Goal: Communication & Community: Ask a question

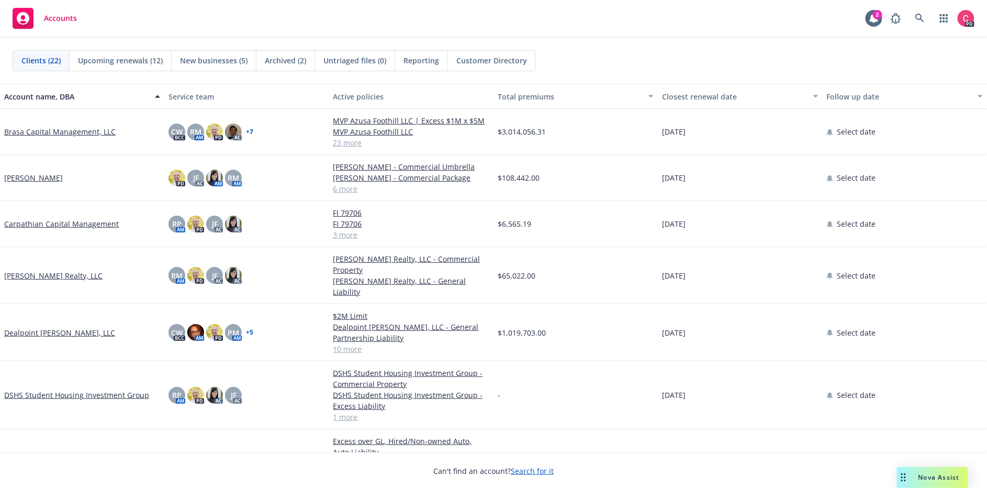
click at [97, 139] on div "Brasa Capital Management, LLC" at bounding box center [82, 132] width 164 height 46
click at [86, 132] on link "Brasa Capital Management, LLC" at bounding box center [60, 131] width 112 height 11
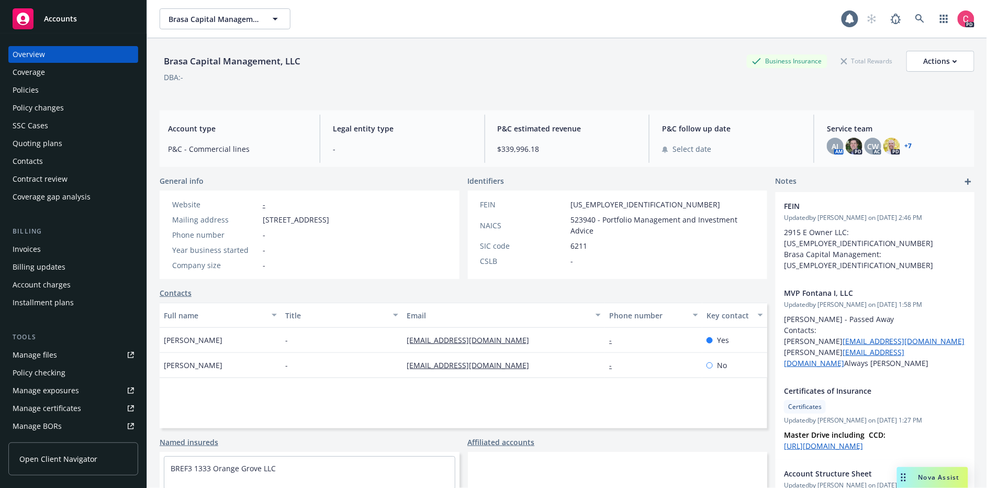
click at [61, 84] on div "Policies" at bounding box center [73, 90] width 121 height 17
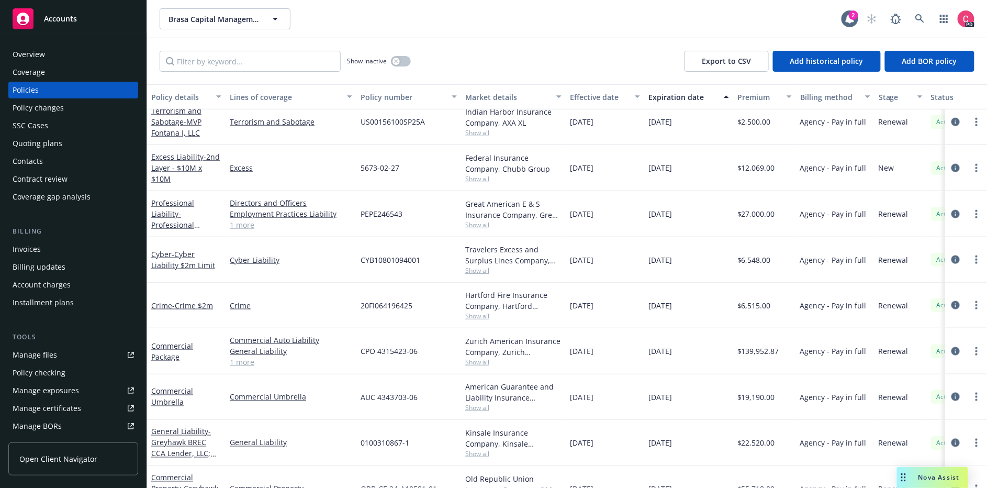
scroll to position [432, 0]
click at [246, 212] on link "Employment Practices Liability" at bounding box center [291, 214] width 123 height 11
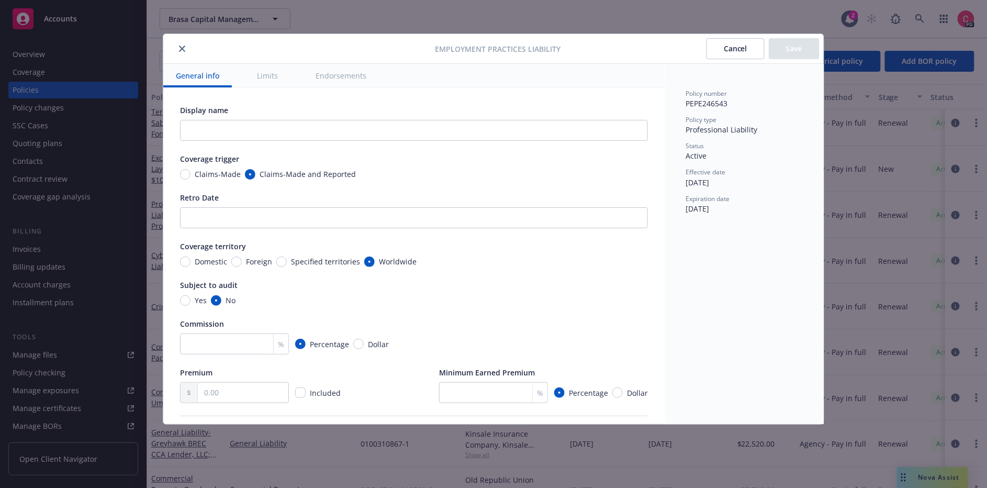
click at [273, 75] on button "Limits" at bounding box center [268, 76] width 46 height 24
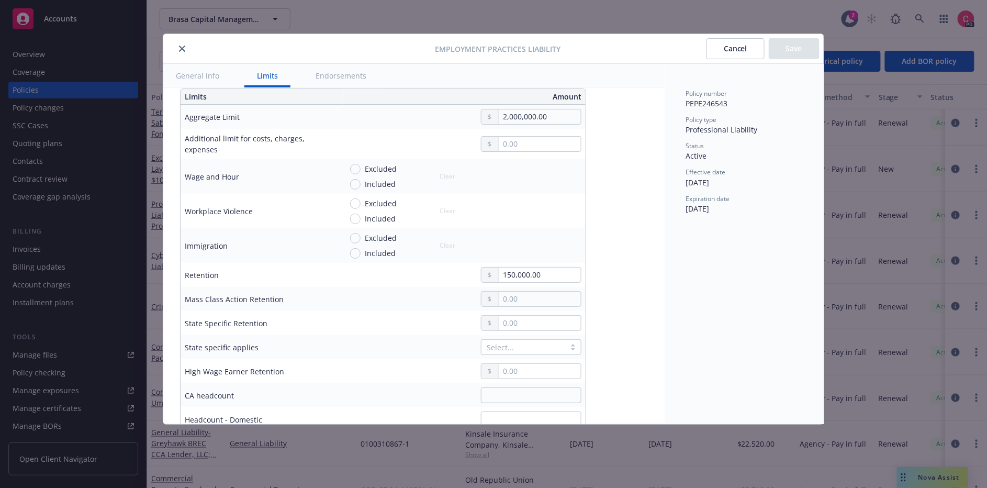
click at [322, 80] on button "Endorsements" at bounding box center [341, 76] width 76 height 24
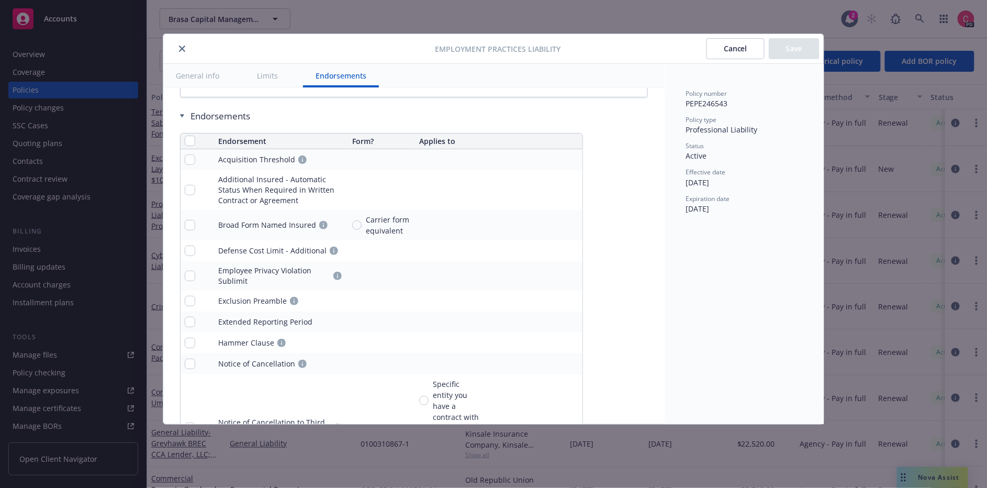
click at [189, 59] on div "Employment Practices Liability Cancel Save" at bounding box center [493, 49] width 661 height 30
click at [187, 74] on button "General info" at bounding box center [197, 76] width 69 height 24
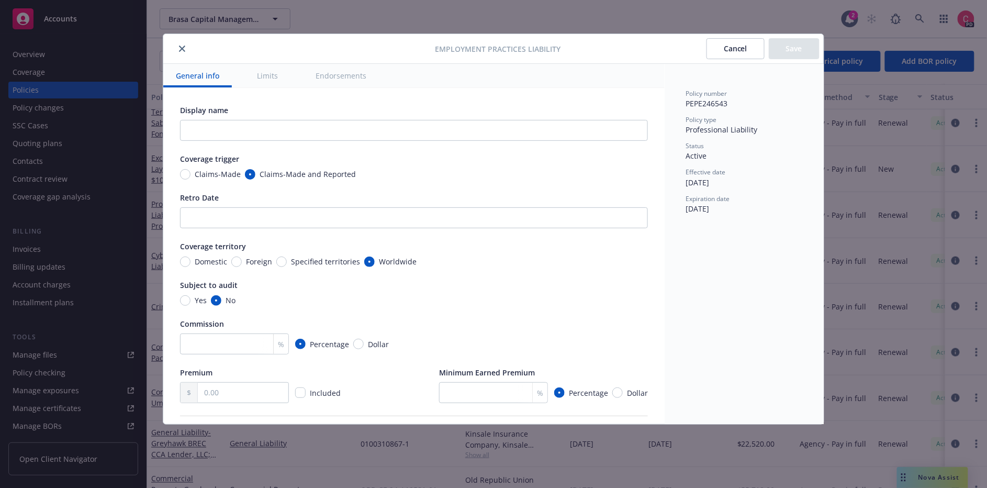
click at [183, 53] on button "close" at bounding box center [182, 48] width 13 height 13
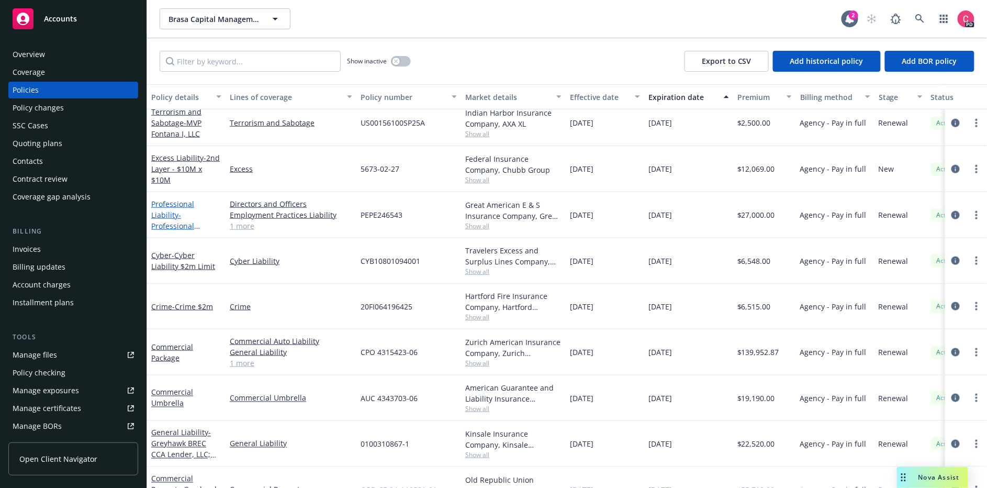
click at [179, 199] on link "Professional Liability - Professional Liability (D&O & E&O)" at bounding box center [178, 226] width 55 height 54
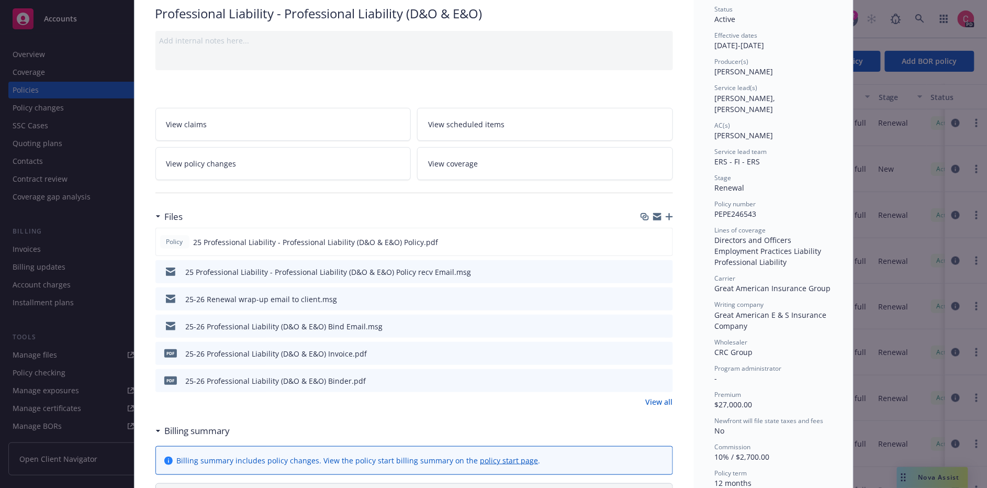
scroll to position [85, 0]
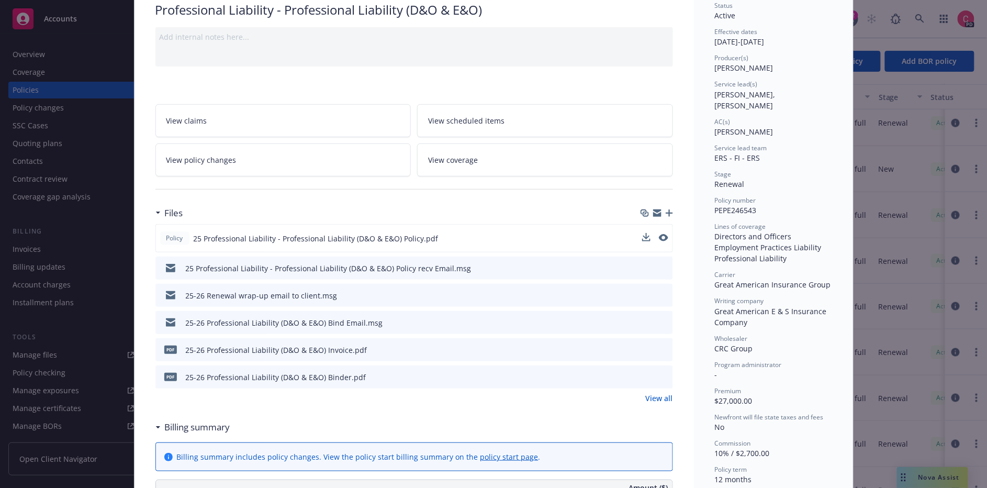
click at [219, 236] on span "25 Professional Liability - Professional Liability (D&O & E&O) Policy.pdf" at bounding box center [316, 238] width 245 height 11
click at [648, 234] on icon "download file" at bounding box center [645, 238] width 8 height 8
click at [905, 483] on div "Policy Professional Liability - Professional Liability (D&O & E&O) Add internal…" at bounding box center [493, 244] width 987 height 488
click at [928, 471] on div "Policy Professional Liability - Professional Liability (D&O & E&O) Add internal…" at bounding box center [493, 244] width 987 height 488
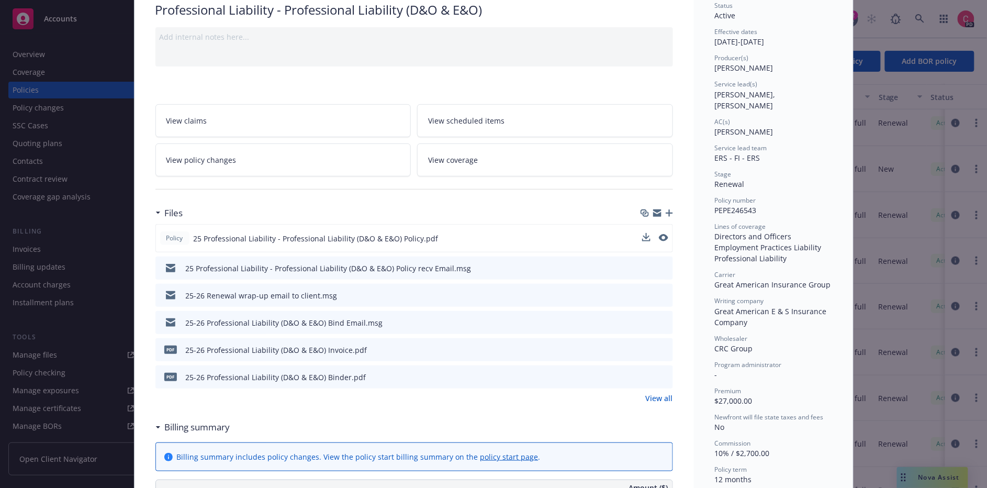
click at [921, 188] on div "Policy Professional Liability - Professional Liability (D&O & E&O) Add internal…" at bounding box center [493, 244] width 987 height 488
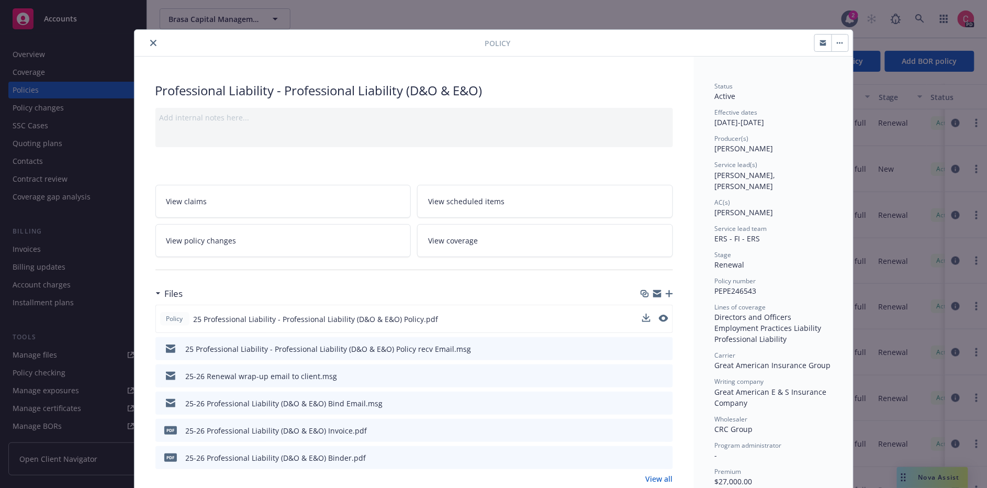
scroll to position [0, 0]
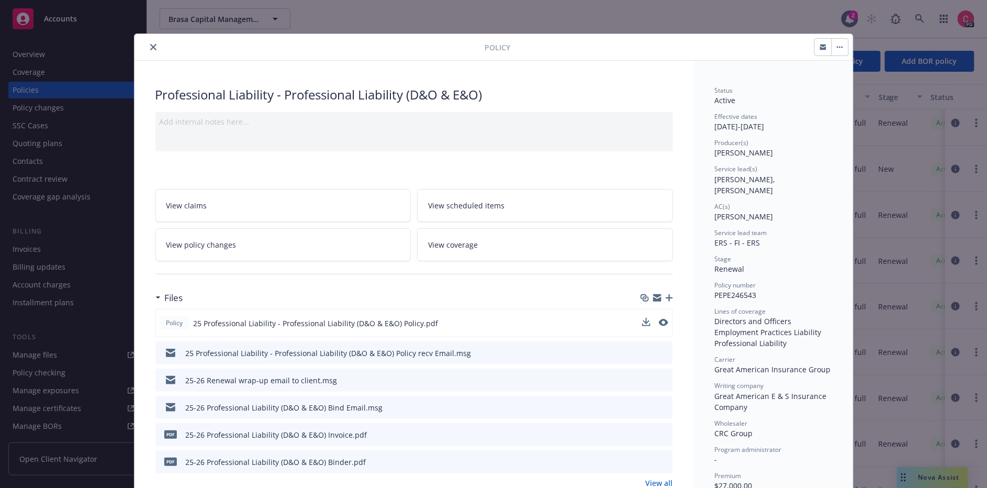
click at [154, 42] on button "close" at bounding box center [153, 47] width 13 height 13
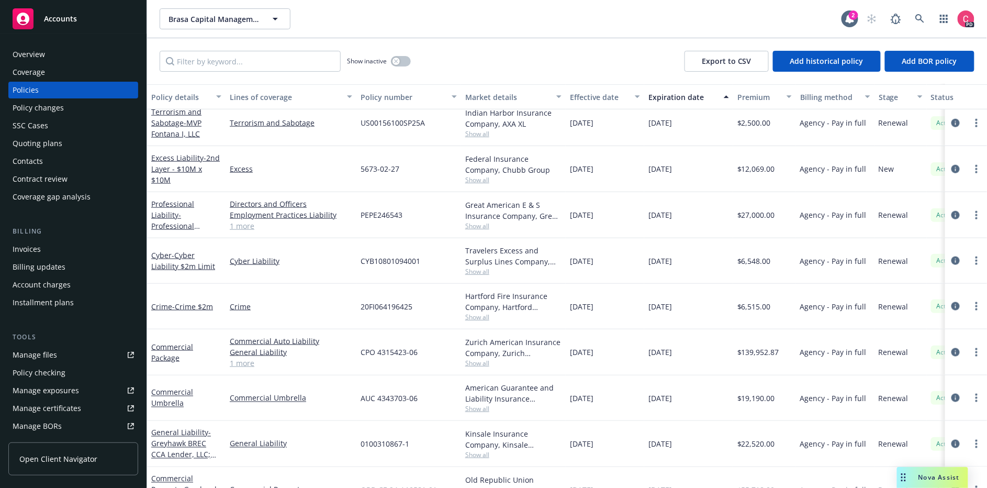
click at [934, 481] on span "Nova Assist" at bounding box center [939, 477] width 41 height 9
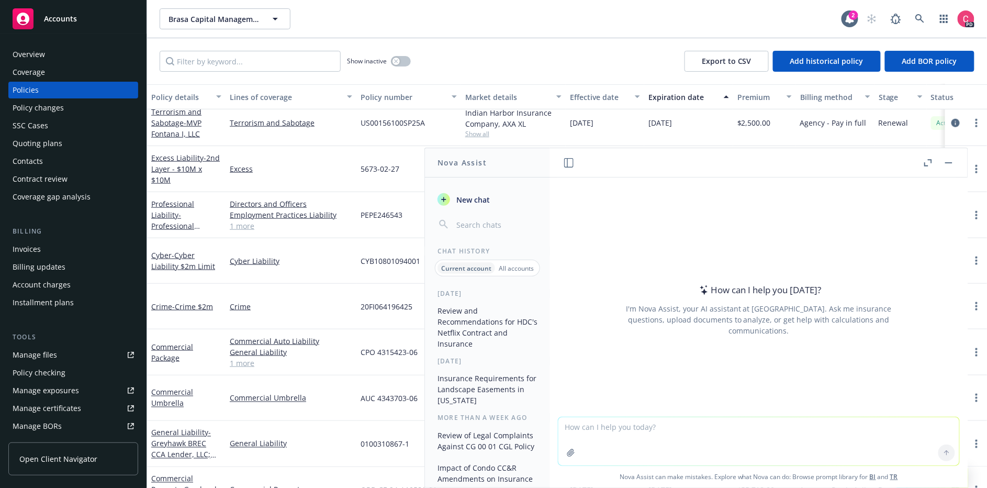
click at [739, 425] on textarea at bounding box center [759, 441] width 401 height 48
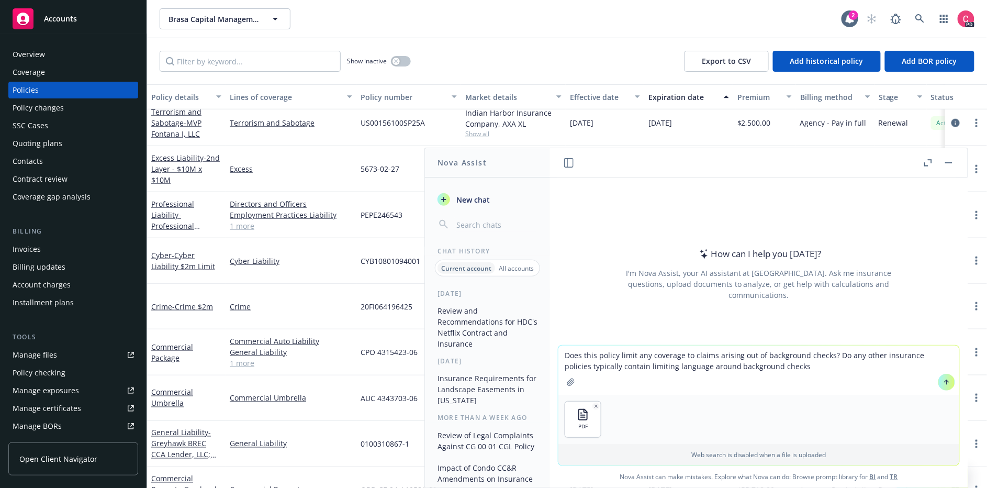
type textarea "Does this policy limit any coverage to claims arising out of background checks?…"
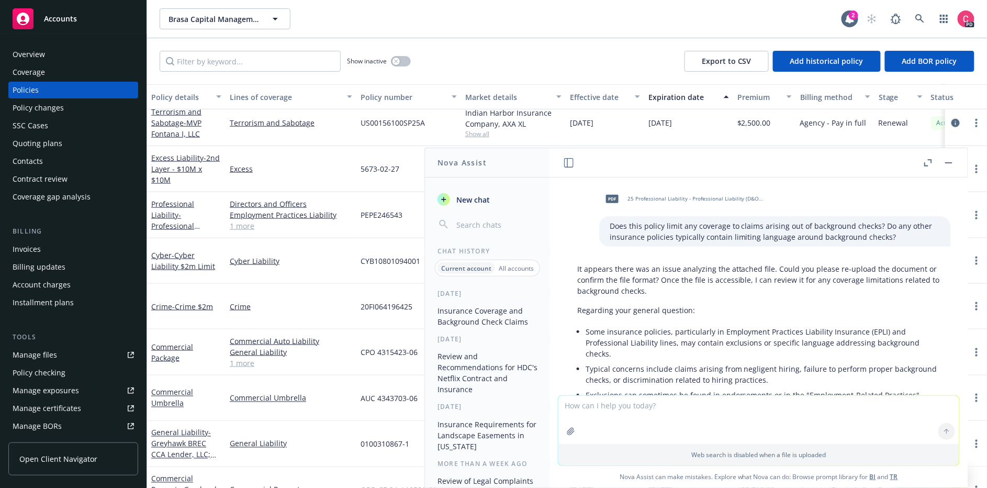
scroll to position [3, 0]
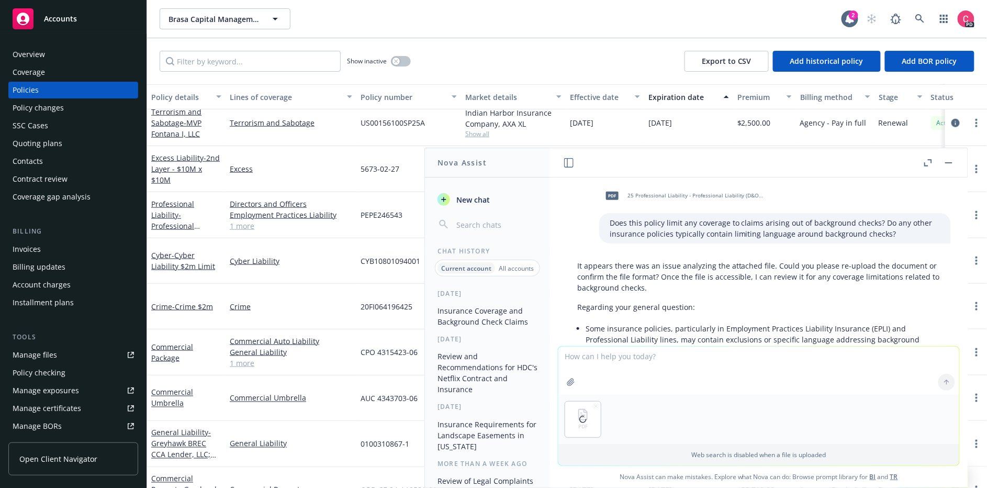
type textarea "T"
type textarea "Re-uploading here."
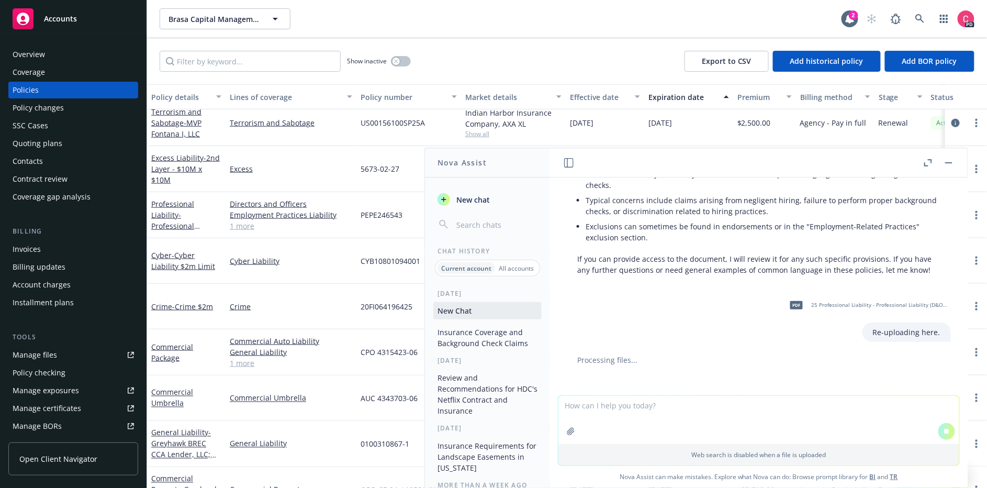
scroll to position [0, 0]
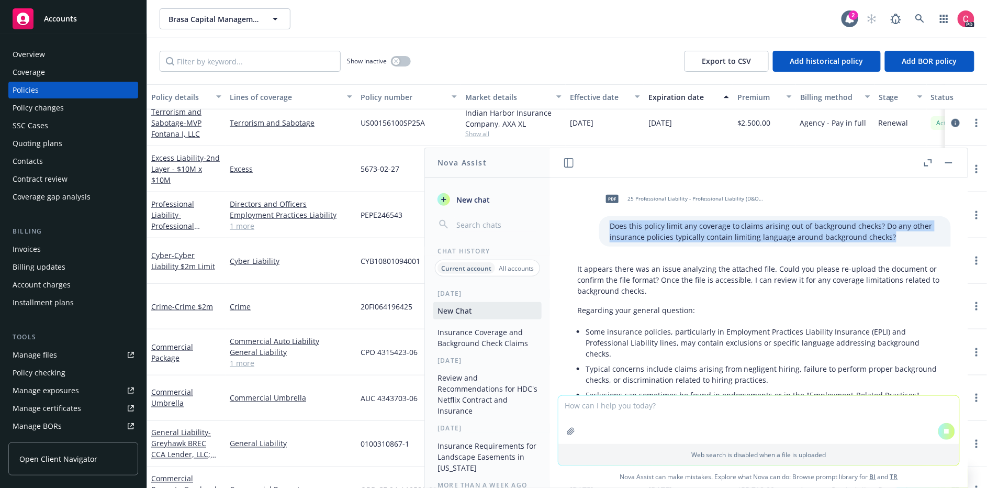
drag, startPoint x: 611, startPoint y: 225, endPoint x: 908, endPoint y: 244, distance: 297.5
click at [912, 245] on div "Does this policy limit any coverage to claims arising out of background checks?…" at bounding box center [776, 231] width 352 height 30
copy p "Does this policy limit any coverage to claims arising out of background checks?…"
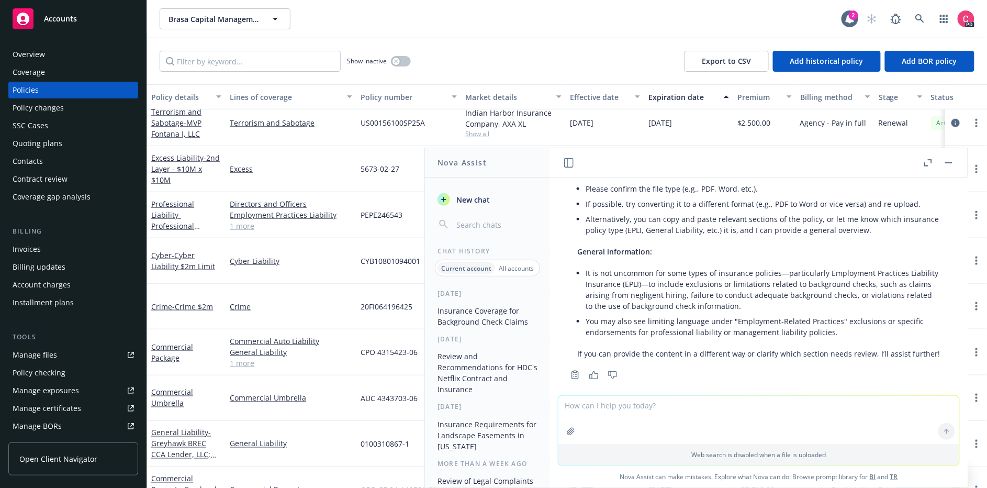
scroll to position [409, 0]
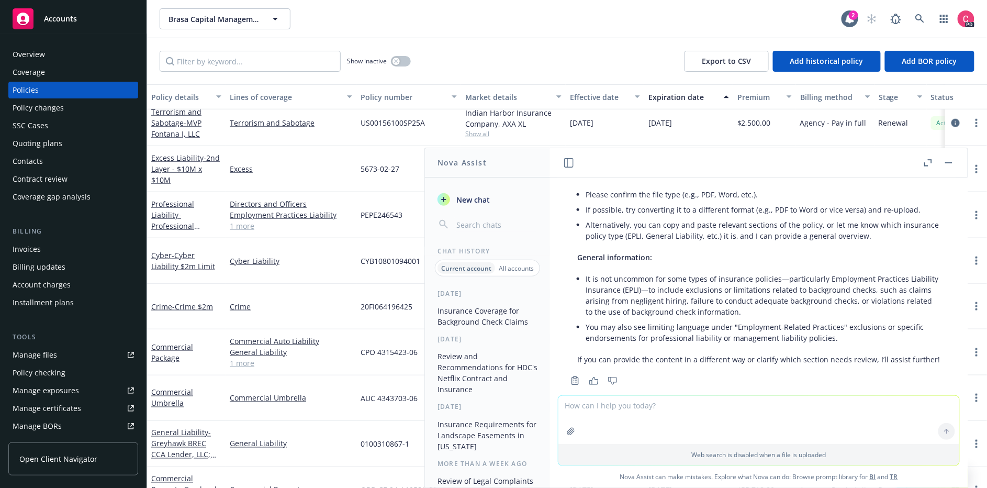
click at [463, 194] on span "New chat" at bounding box center [472, 199] width 36 height 11
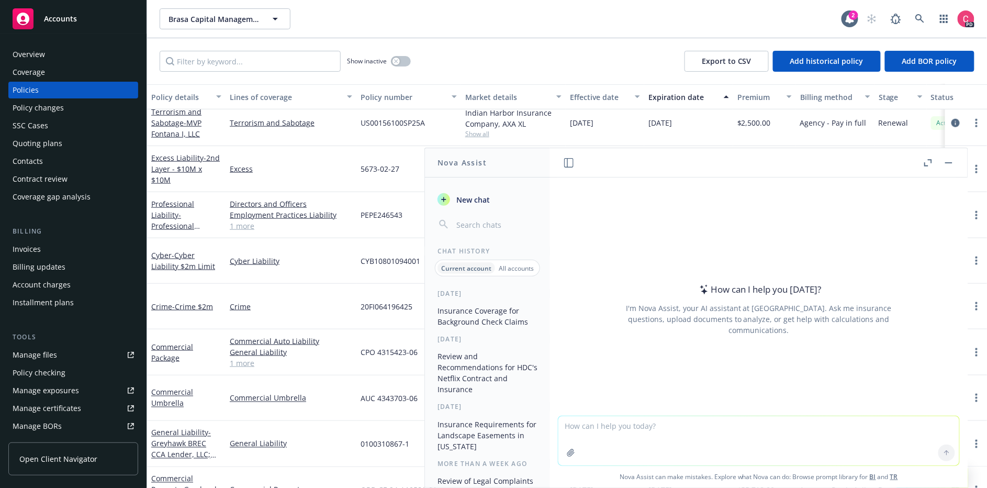
drag, startPoint x: 514, startPoint y: 269, endPoint x: 526, endPoint y: 272, distance: 12.6
click at [515, 270] on p "All accounts" at bounding box center [516, 268] width 35 height 9
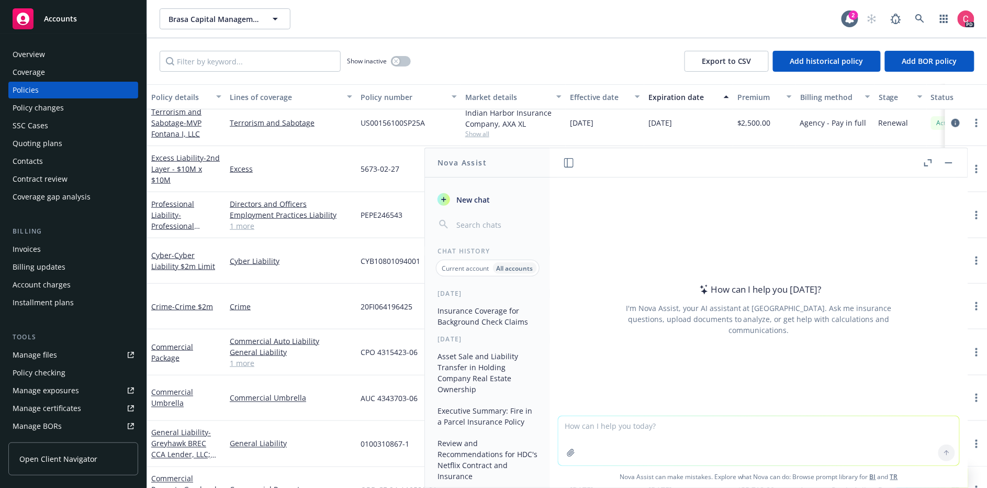
click at [641, 440] on textarea at bounding box center [759, 440] width 401 height 49
type textarea "Can a property insurance policy be neither Agreed Amount nor have Coinsurance?"
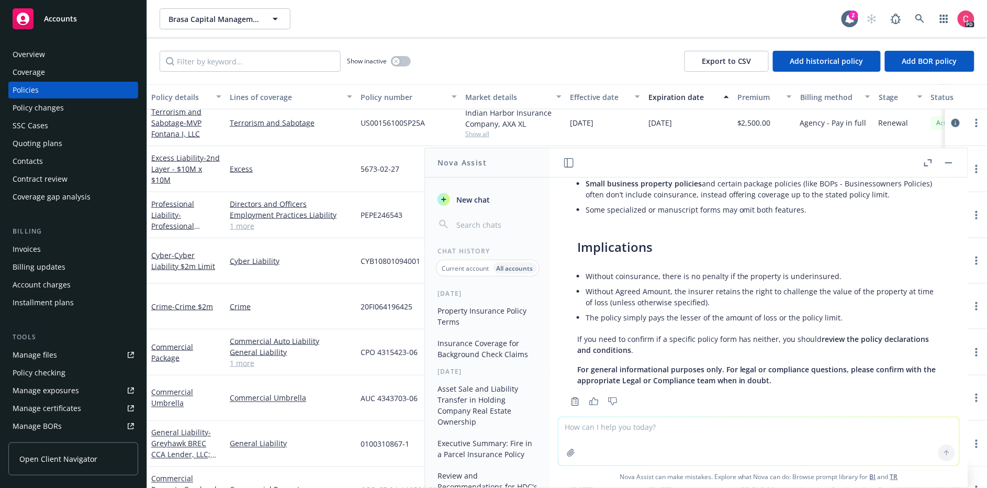
scroll to position [345, 0]
